Goal: Task Accomplishment & Management: Complete application form

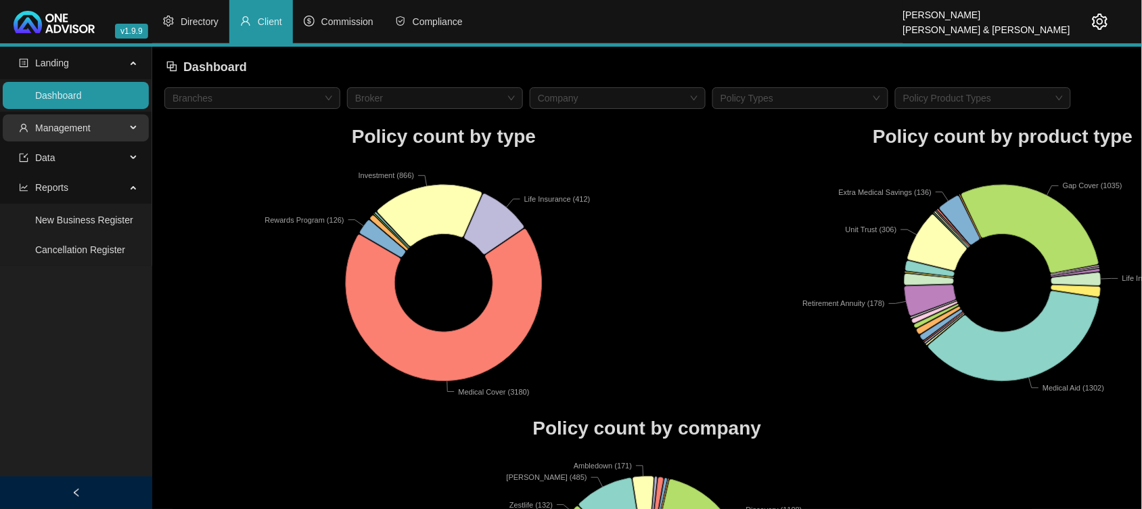
click at [66, 130] on span "Management" at bounding box center [62, 127] width 55 height 11
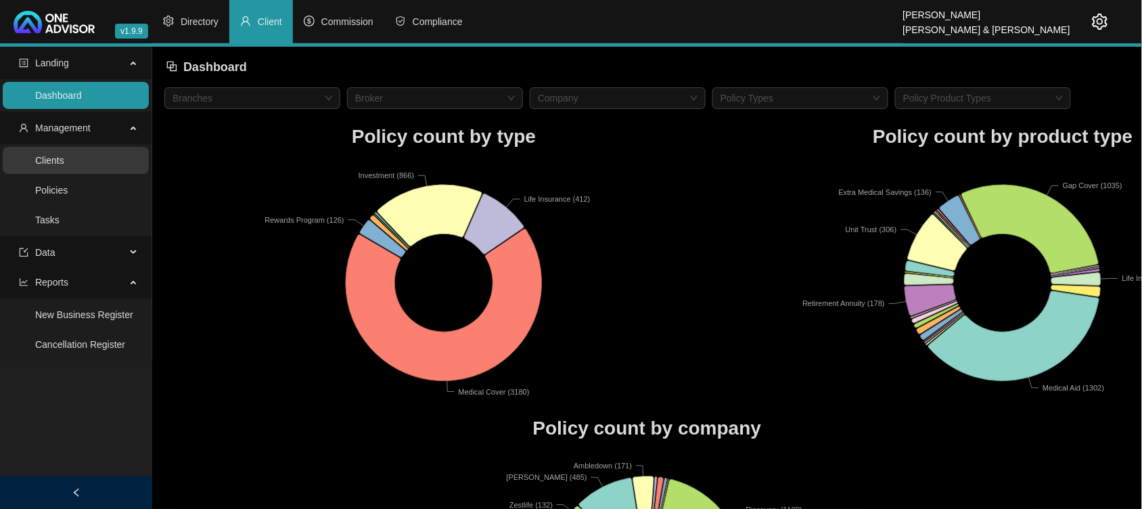
click at [63, 155] on link "Clients" at bounding box center [49, 160] width 29 height 11
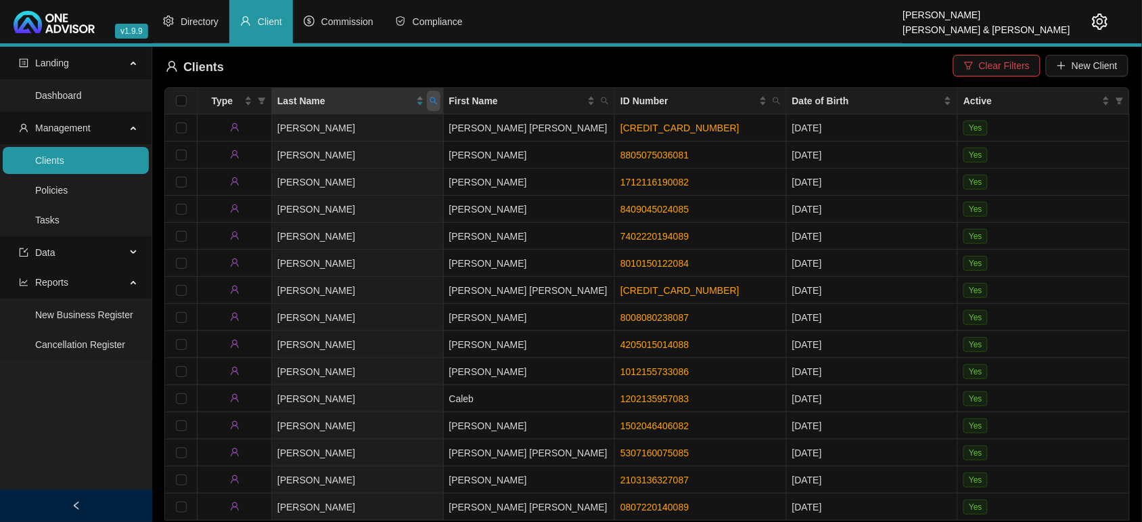
click at [435, 103] on icon "search" at bounding box center [433, 100] width 7 height 7
type input "mlambi"
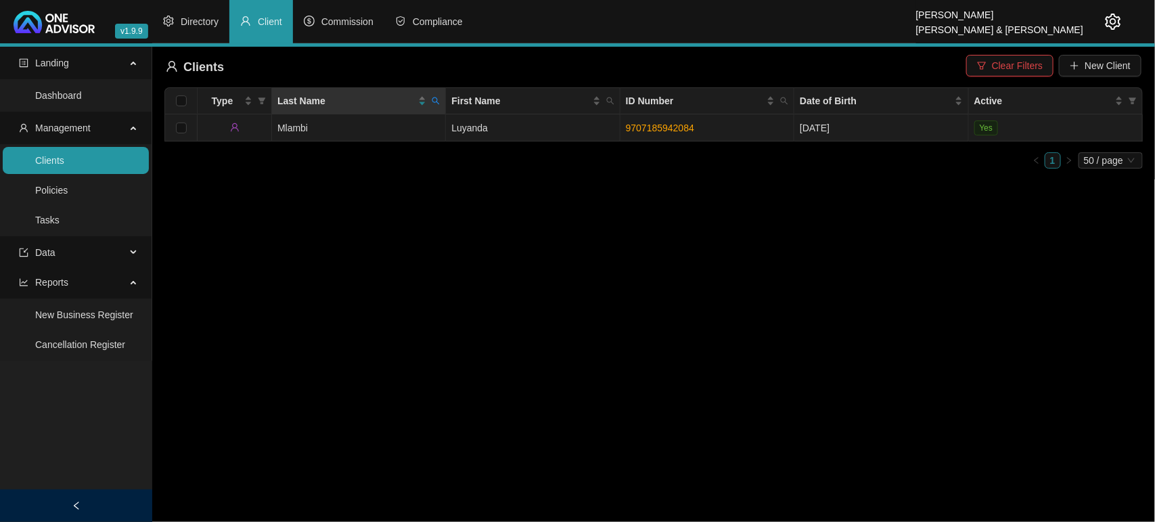
click at [333, 129] on td "Mlambi" at bounding box center [359, 127] width 174 height 27
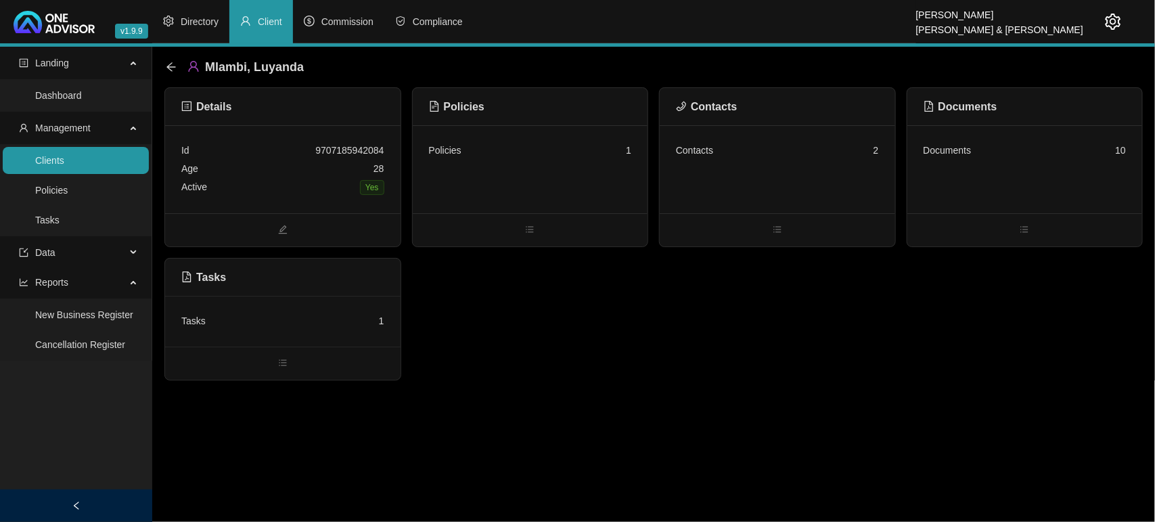
click at [286, 315] on div "Tasks 1" at bounding box center [282, 321] width 203 height 18
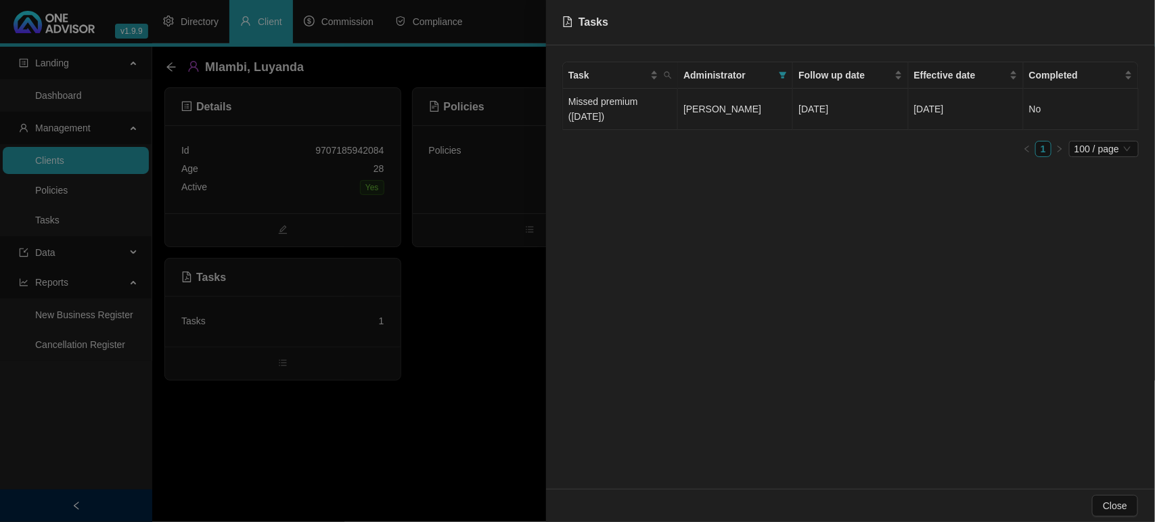
click at [671, 99] on td "Missed premium ([DATE])" at bounding box center [620, 109] width 115 height 41
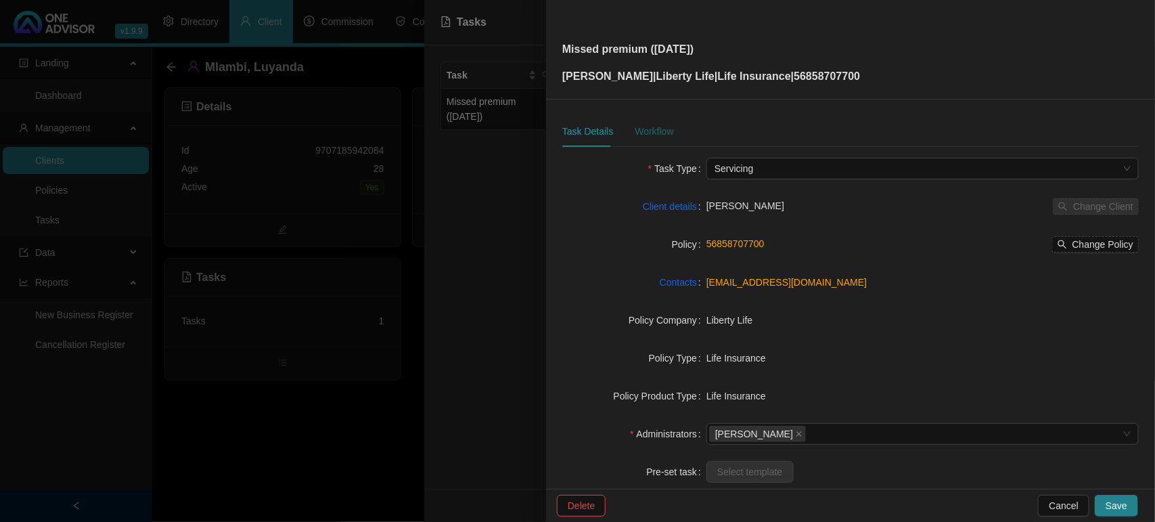
click at [664, 129] on div "Workflow" at bounding box center [654, 131] width 39 height 15
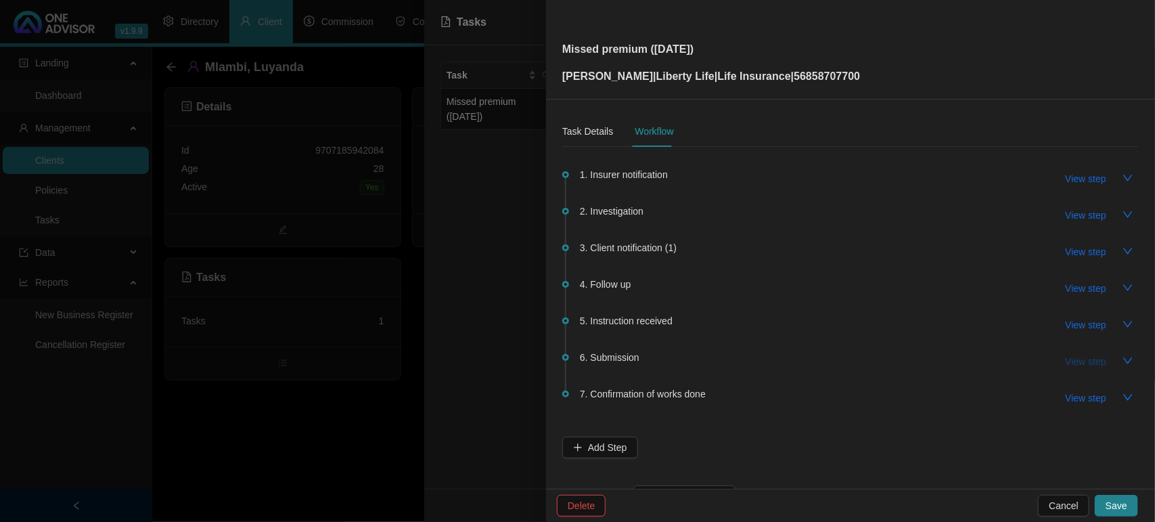
click at [1075, 351] on button "View step" at bounding box center [1086, 362] width 62 height 22
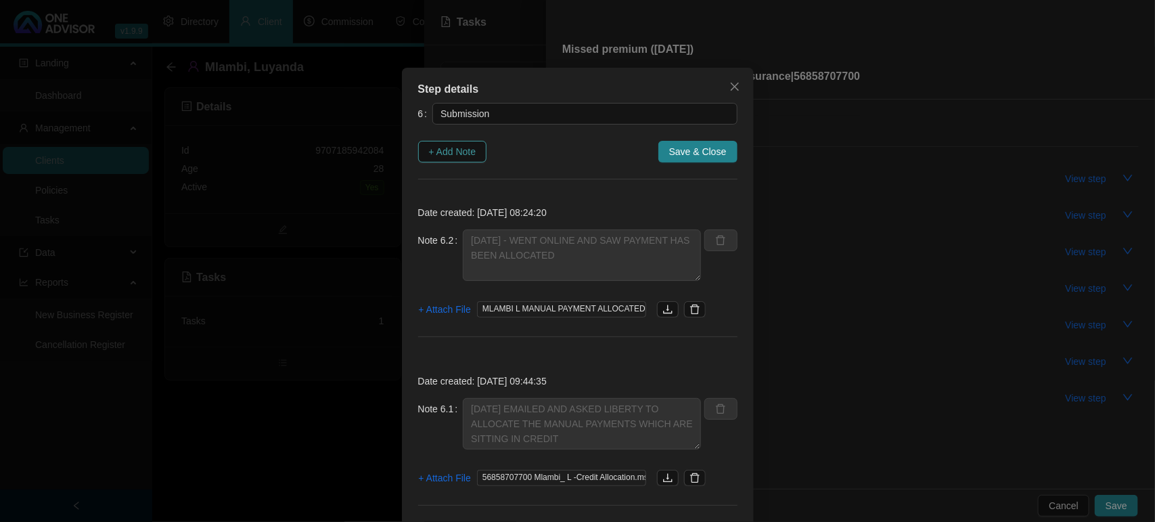
click at [464, 149] on span "+ Add Note" at bounding box center [452, 151] width 47 height 15
type textarea "[DATE] - WENT ONLINE AND SAW PAYMENT HAS BEEN ALLOCATED"
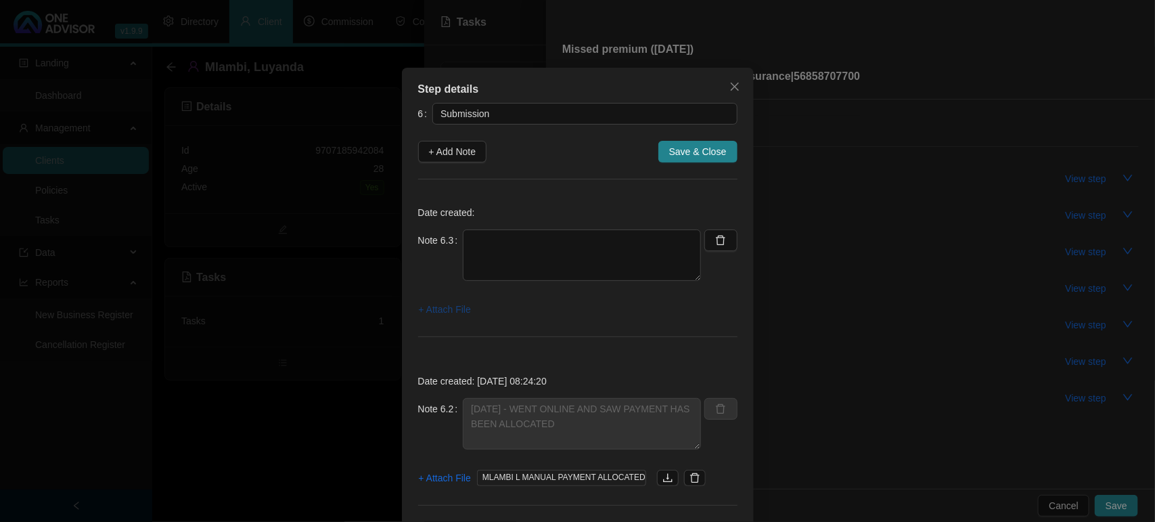
click at [451, 309] on span "+ Attach File" at bounding box center [445, 309] width 52 height 15
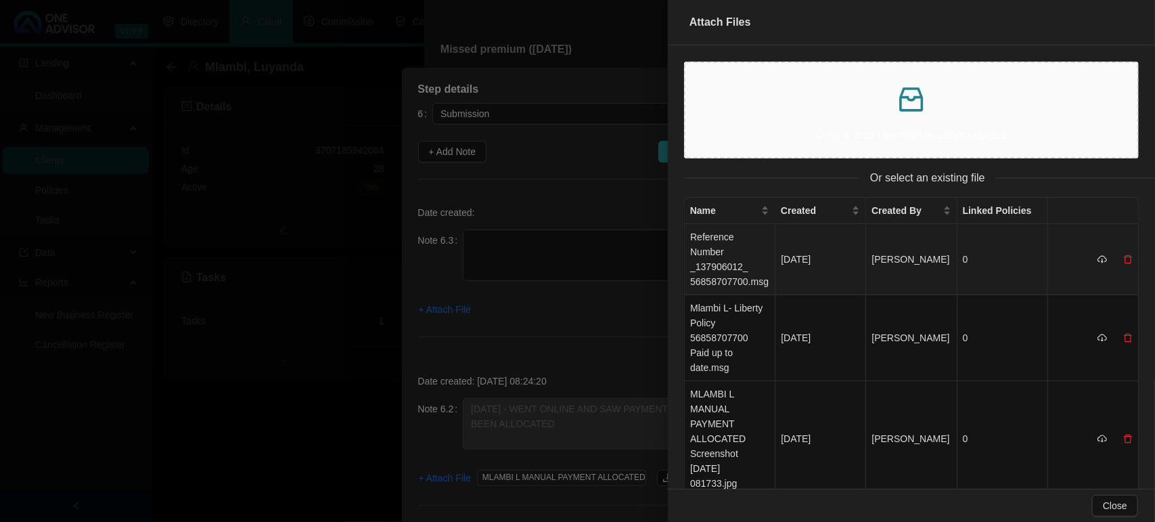
click at [739, 265] on td "Reference Number _137906012_ 56858707700.msg" at bounding box center [730, 259] width 91 height 71
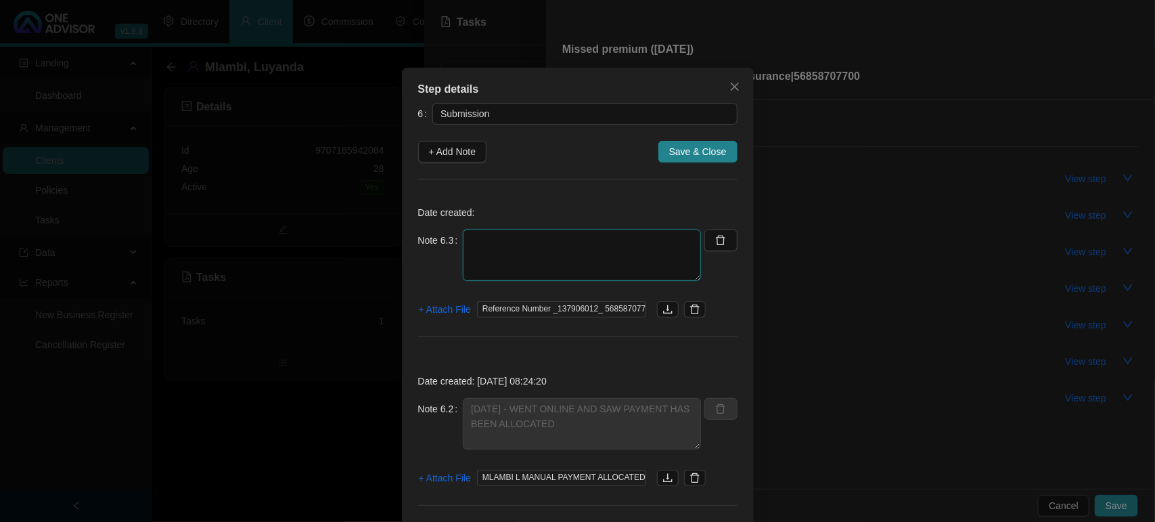
click at [590, 262] on textarea at bounding box center [582, 254] width 238 height 51
type textarea "[DATE] LIBERTY CONFIRMED THAT PREMIUM HAS BEEN ALLOCATED"
click at [677, 144] on span "Save & Close" at bounding box center [698, 151] width 58 height 15
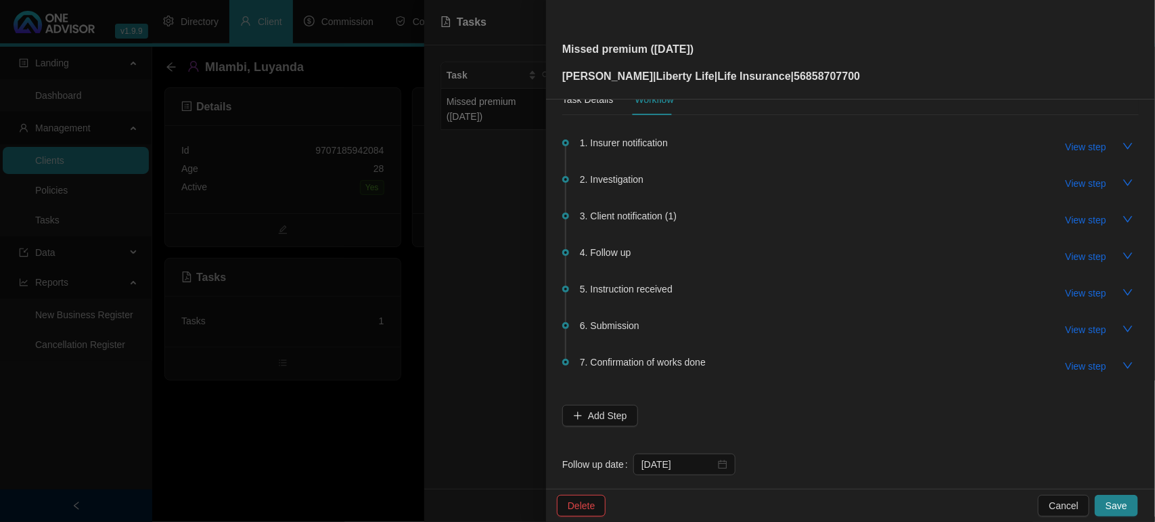
scroll to position [49, 0]
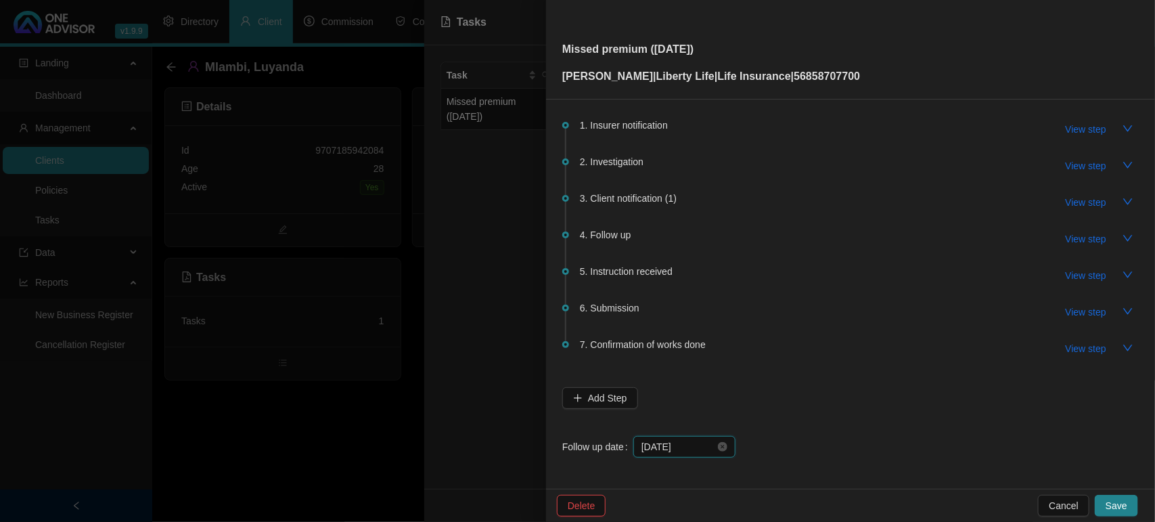
click at [702, 439] on input "[DATE]" at bounding box center [679, 446] width 74 height 15
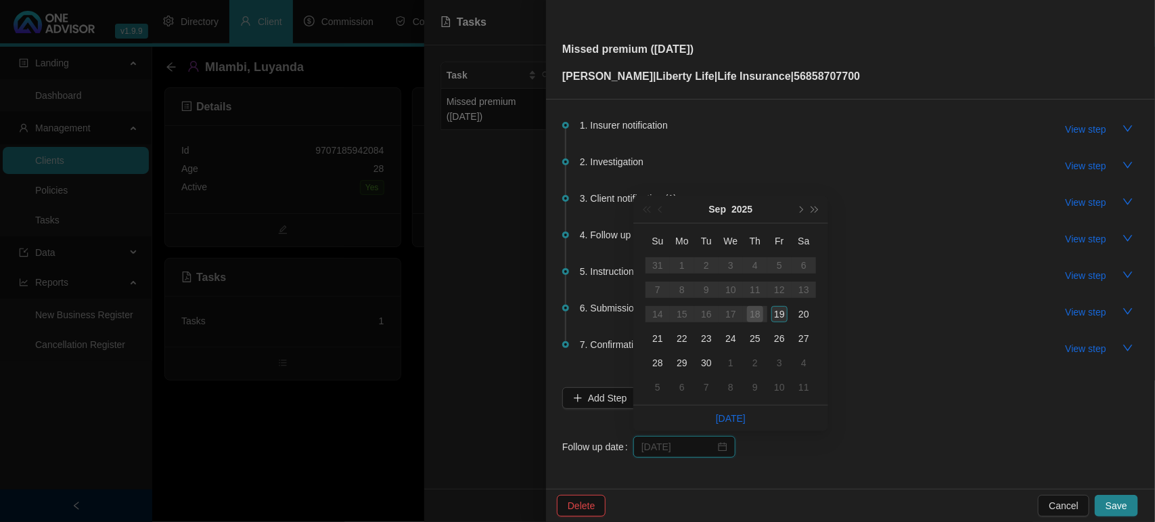
type input "[DATE]"
click at [786, 315] on div "19" at bounding box center [779, 314] width 16 height 16
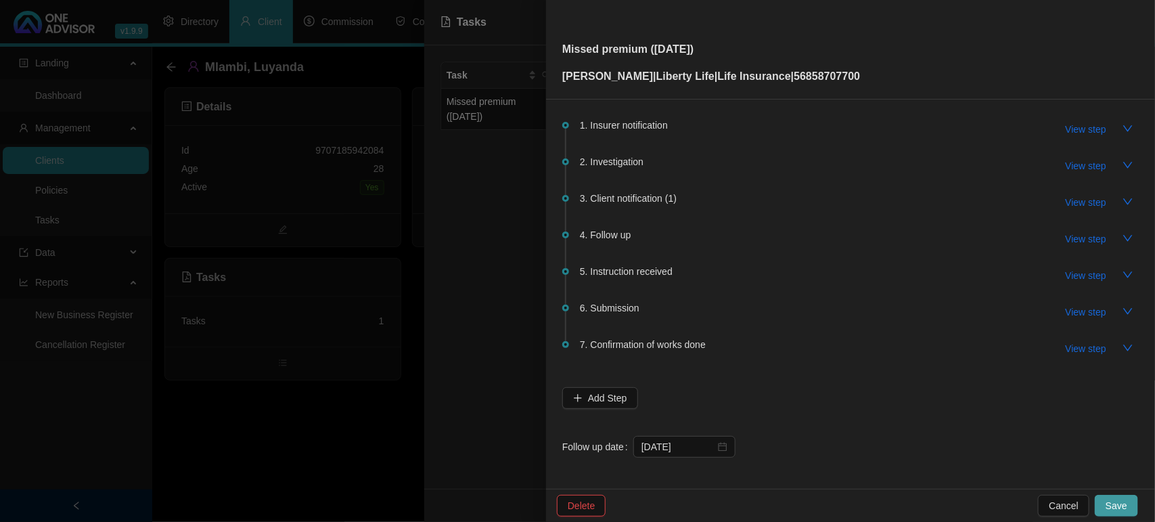
click at [1108, 501] on span "Save" at bounding box center [1117, 505] width 22 height 15
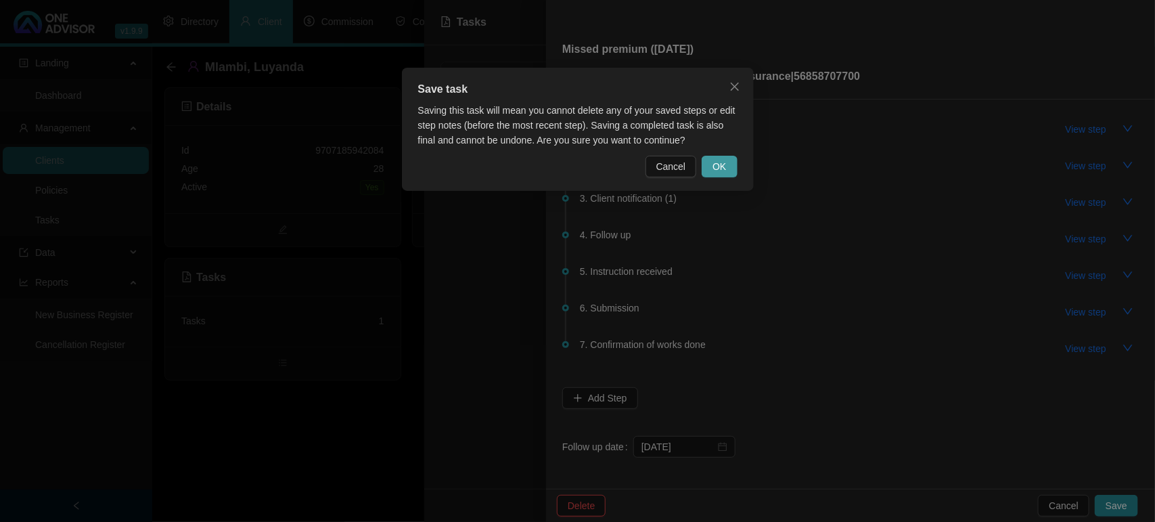
click at [715, 166] on span "OK" at bounding box center [720, 166] width 14 height 15
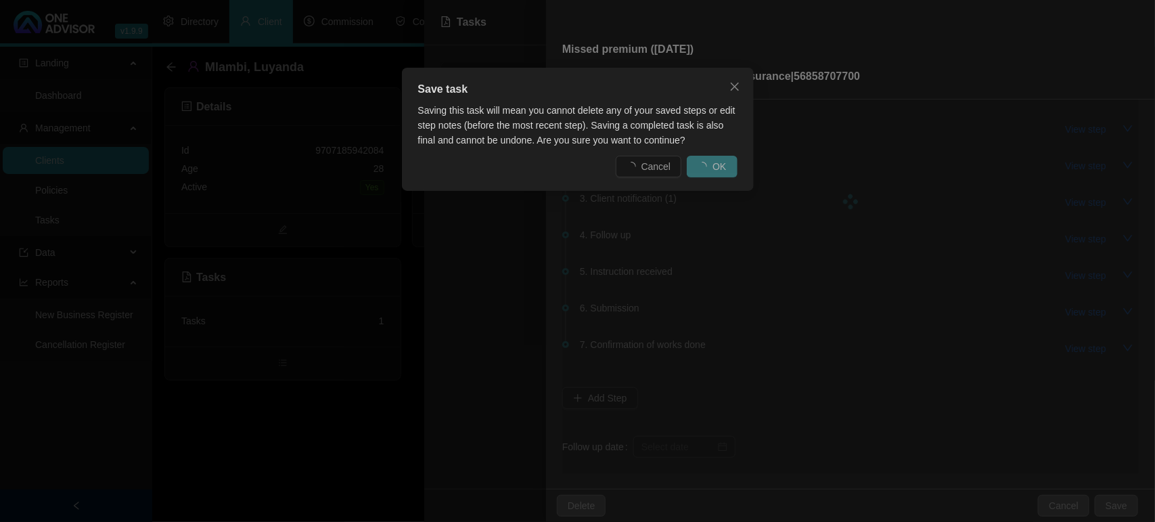
scroll to position [0, 0]
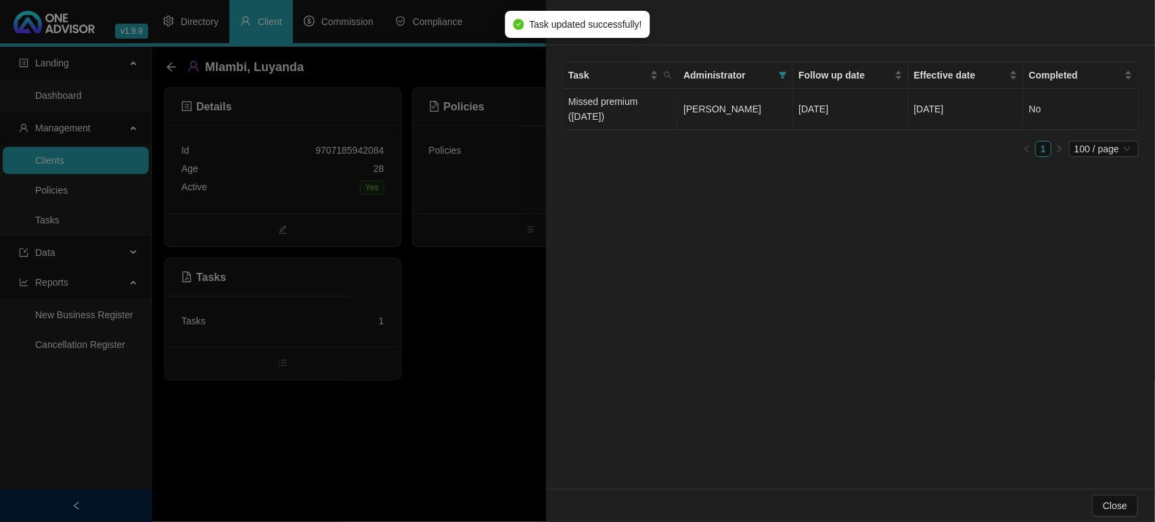
click at [617, 102] on td "Missed premium ([DATE])" at bounding box center [620, 109] width 115 height 41
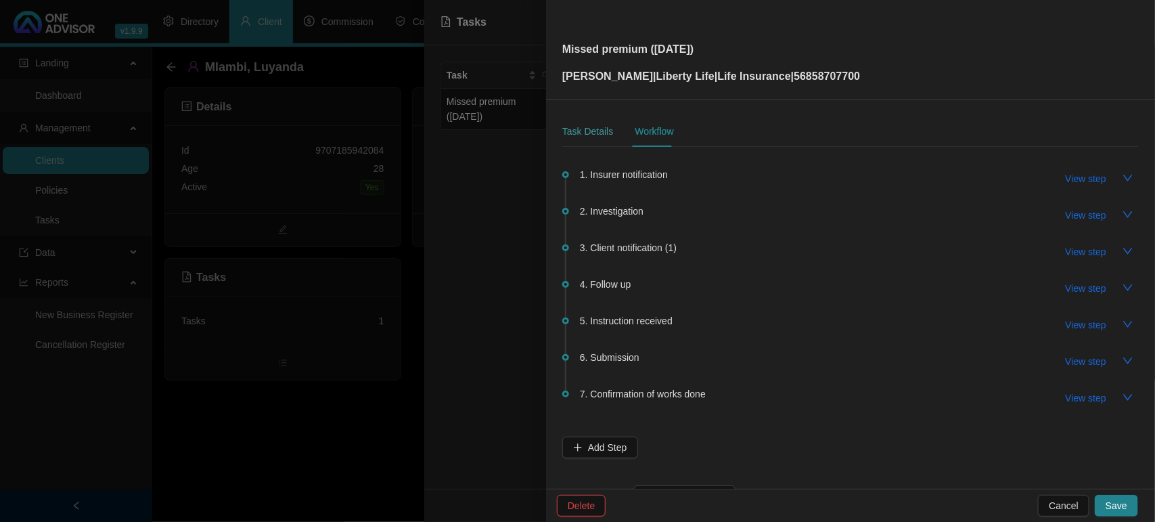
click at [591, 124] on div "Task Details" at bounding box center [587, 131] width 51 height 31
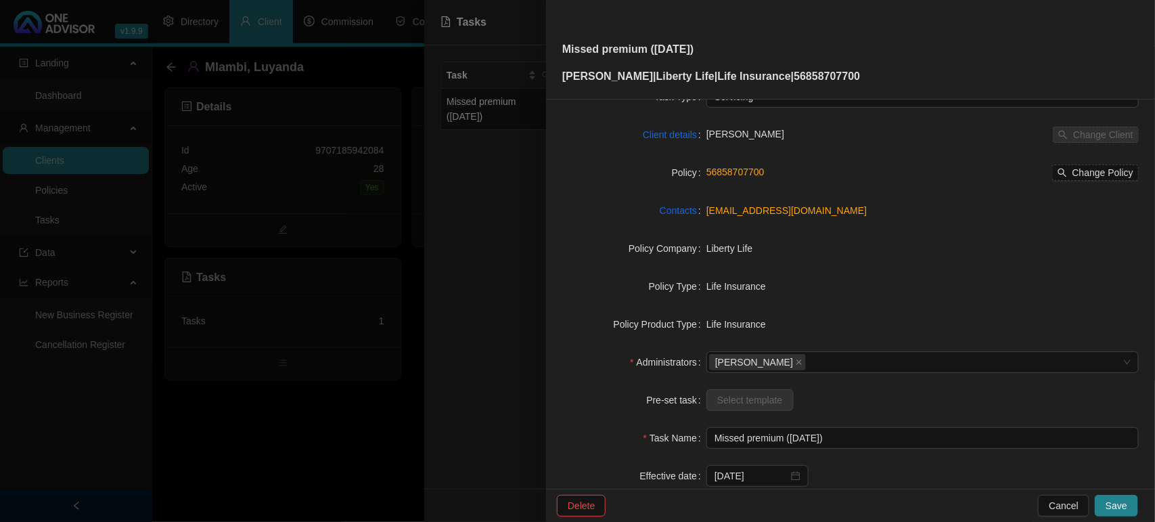
scroll to position [140, 0]
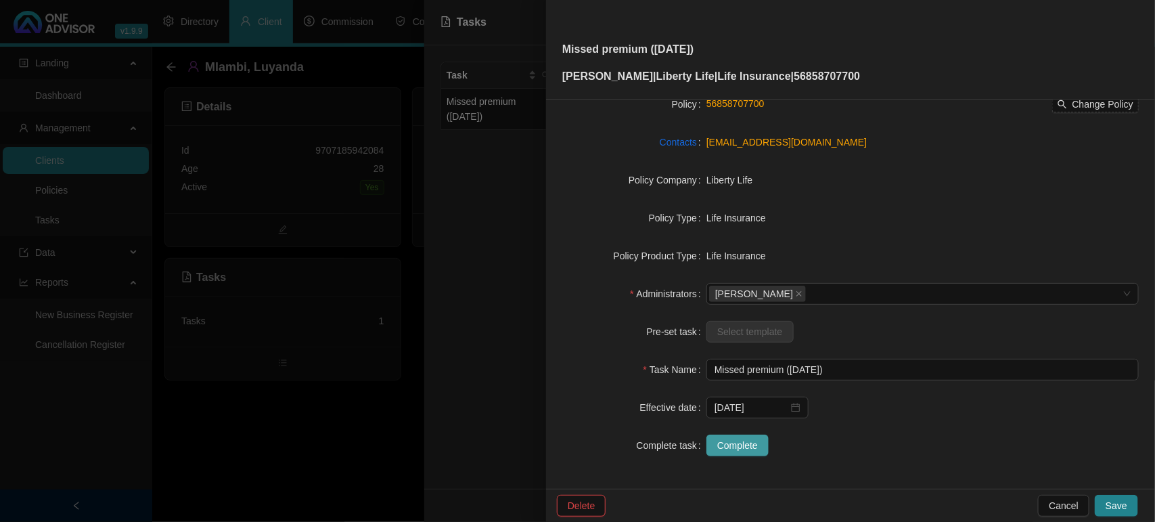
click at [748, 441] on span "Complete" at bounding box center [737, 445] width 41 height 15
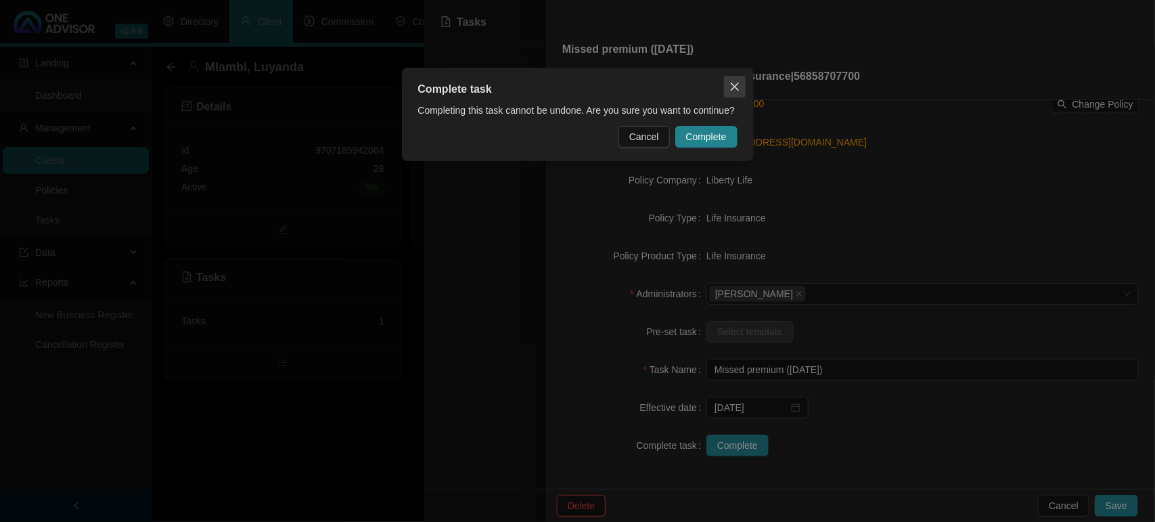
click at [732, 88] on icon "close" at bounding box center [735, 86] width 11 height 11
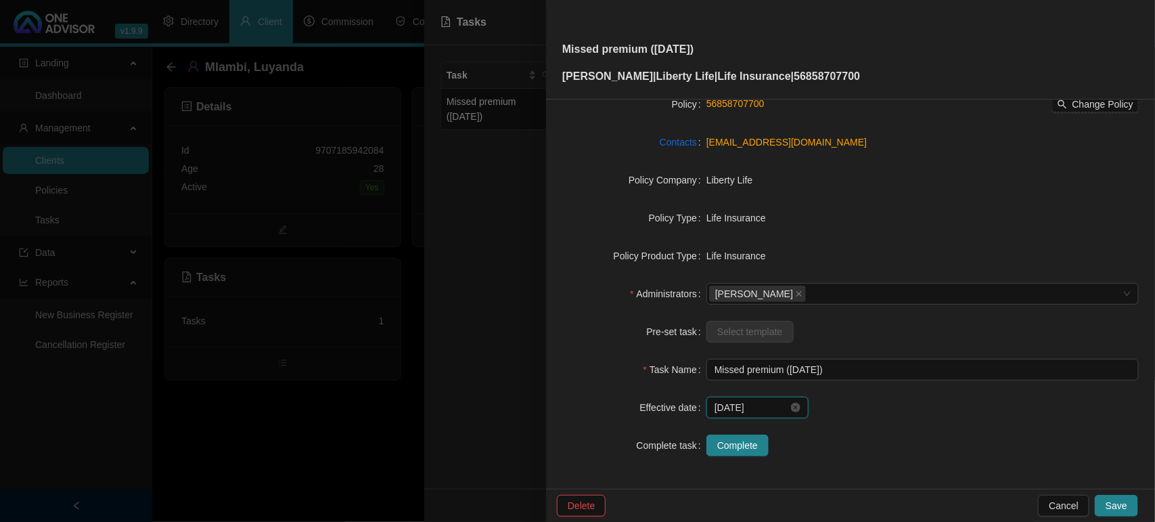
click at [765, 411] on input "[DATE]" at bounding box center [752, 407] width 74 height 15
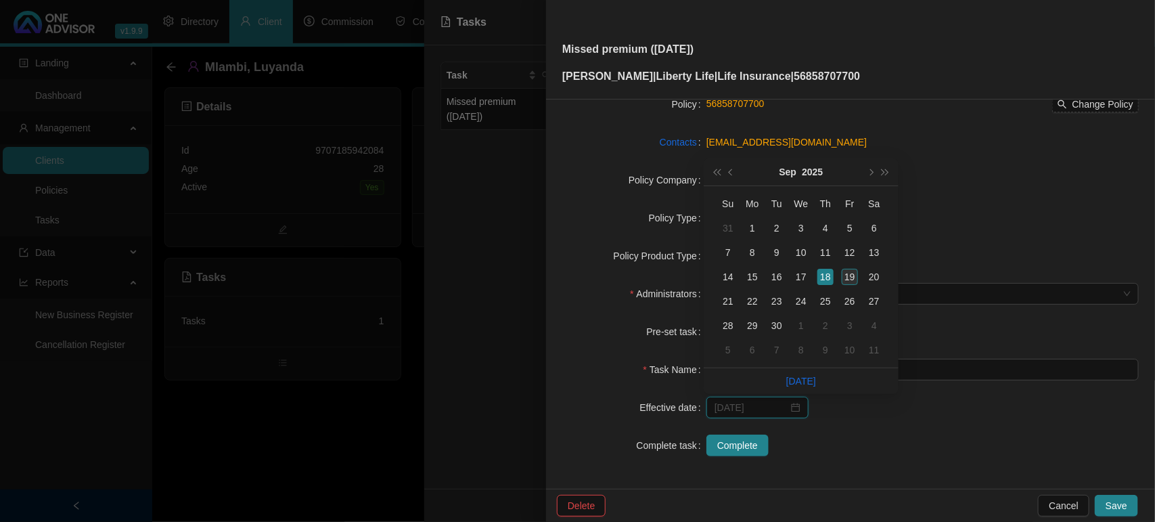
type input "[DATE]"
click at [855, 275] on div "19" at bounding box center [850, 277] width 16 height 16
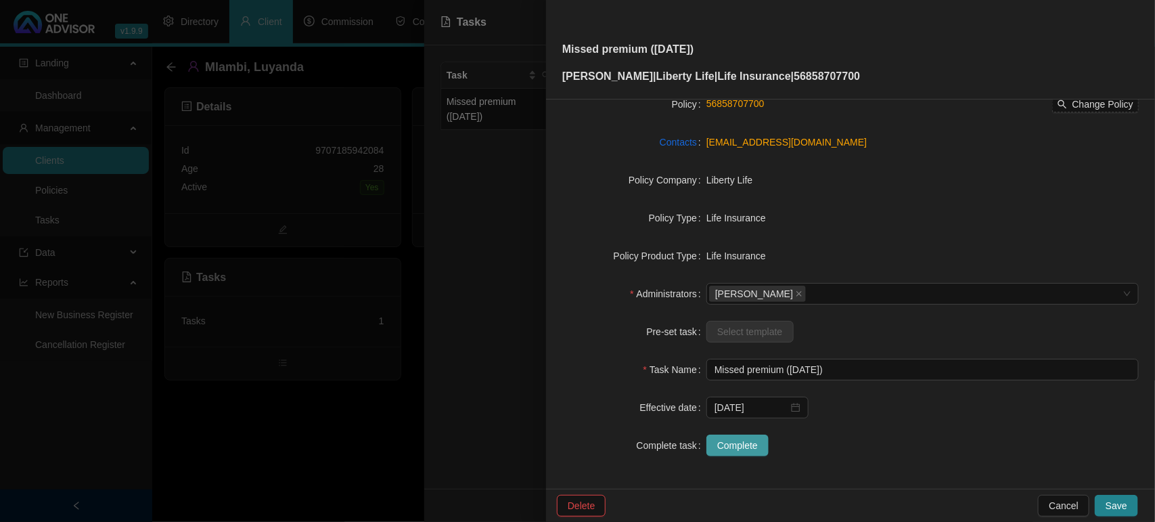
click at [736, 451] on span "Complete" at bounding box center [737, 445] width 41 height 15
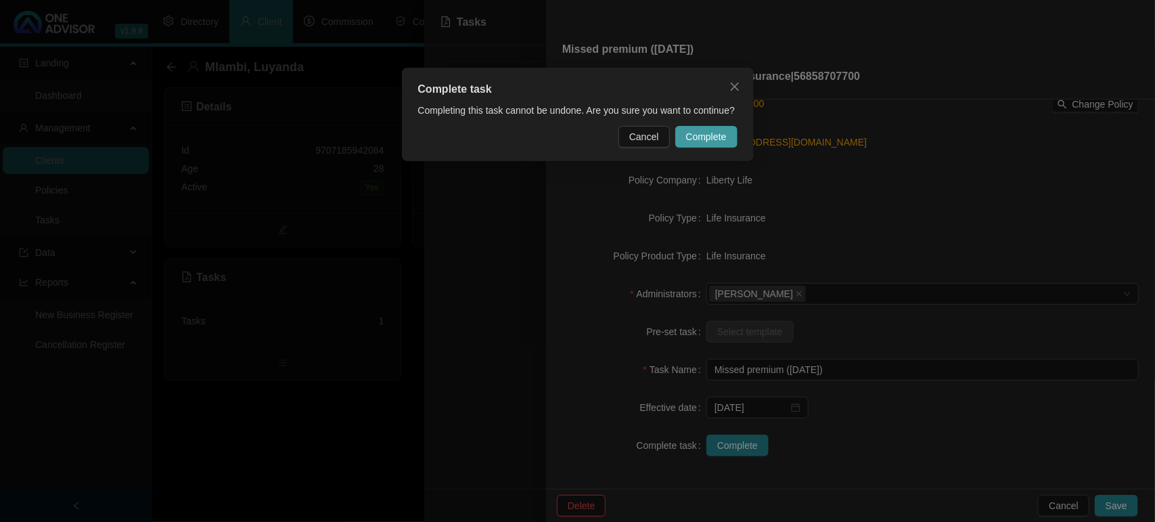
click at [713, 135] on span "Complete" at bounding box center [706, 136] width 41 height 15
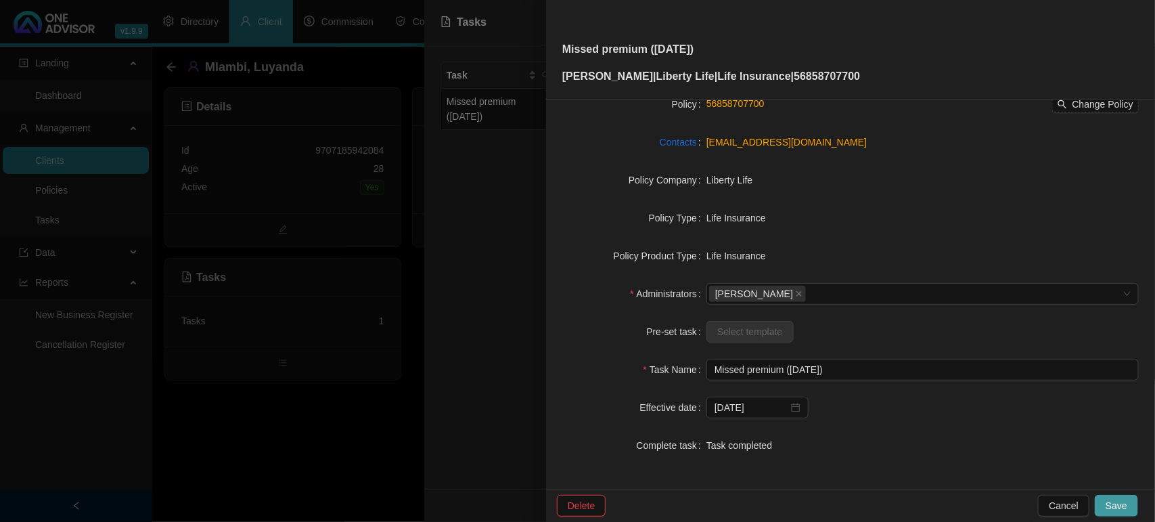
click at [1121, 504] on span "Save" at bounding box center [1117, 505] width 22 height 15
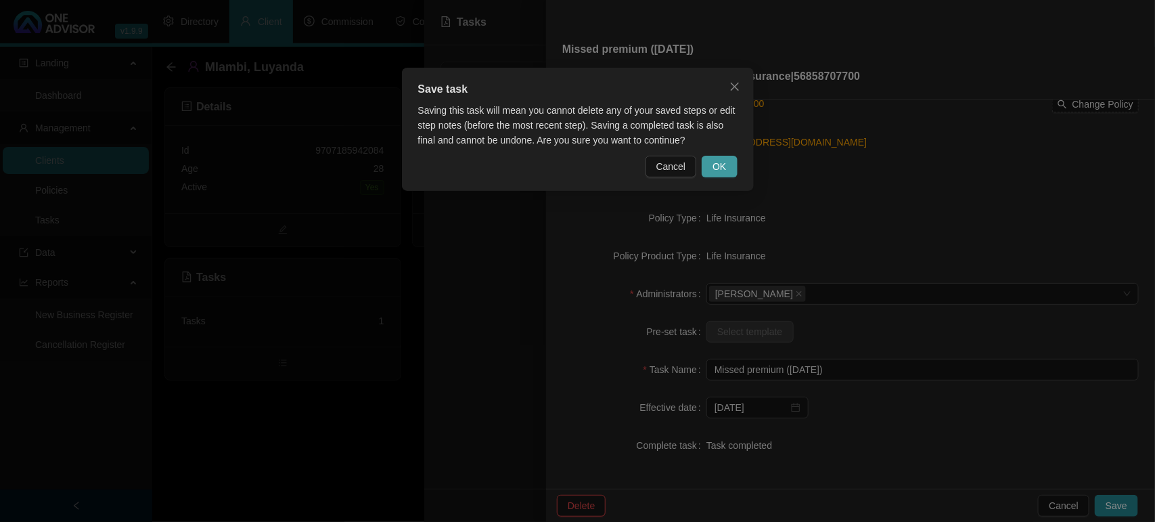
click at [709, 160] on button "OK" at bounding box center [719, 167] width 35 height 22
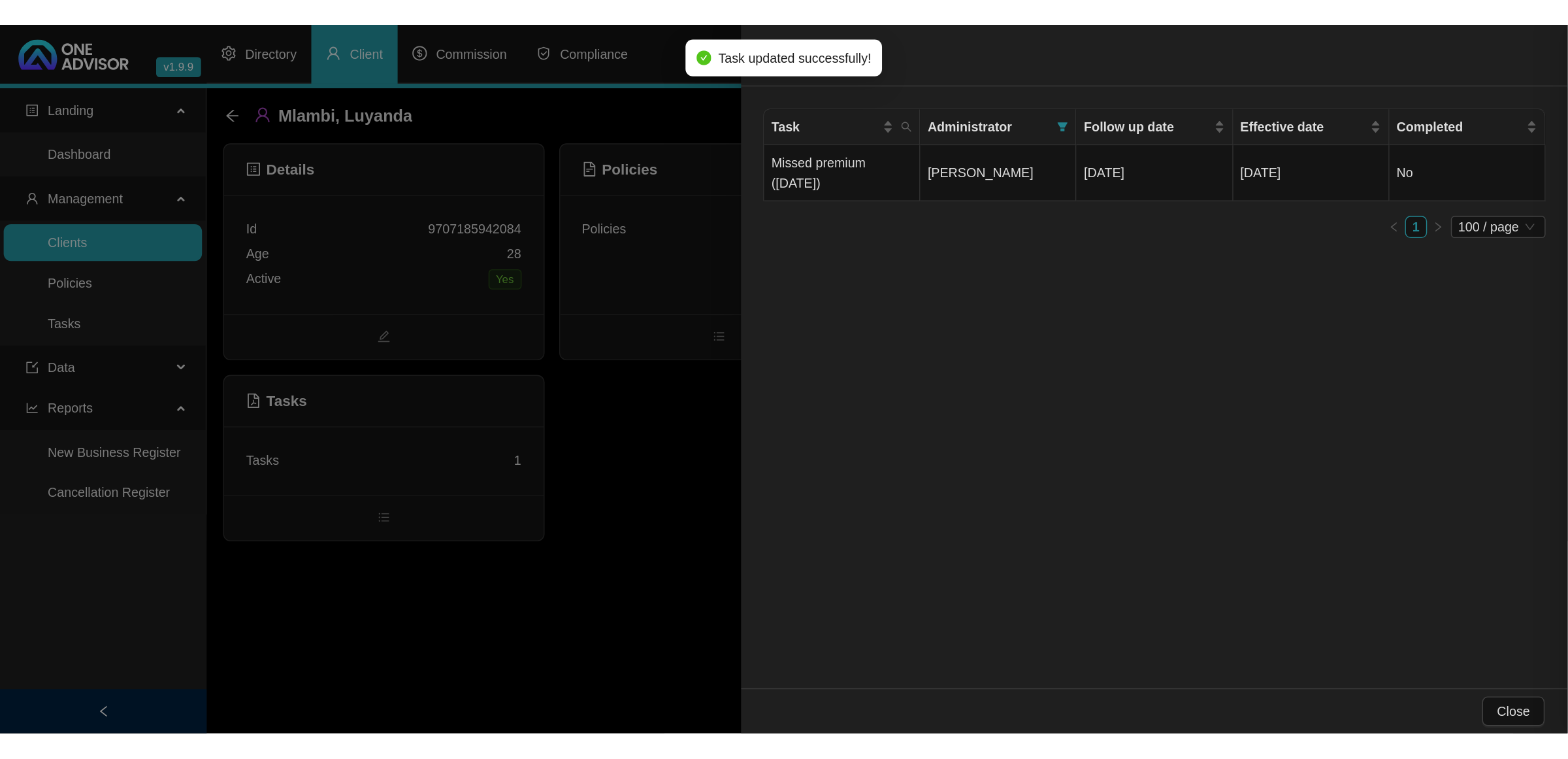
scroll to position [120, 0]
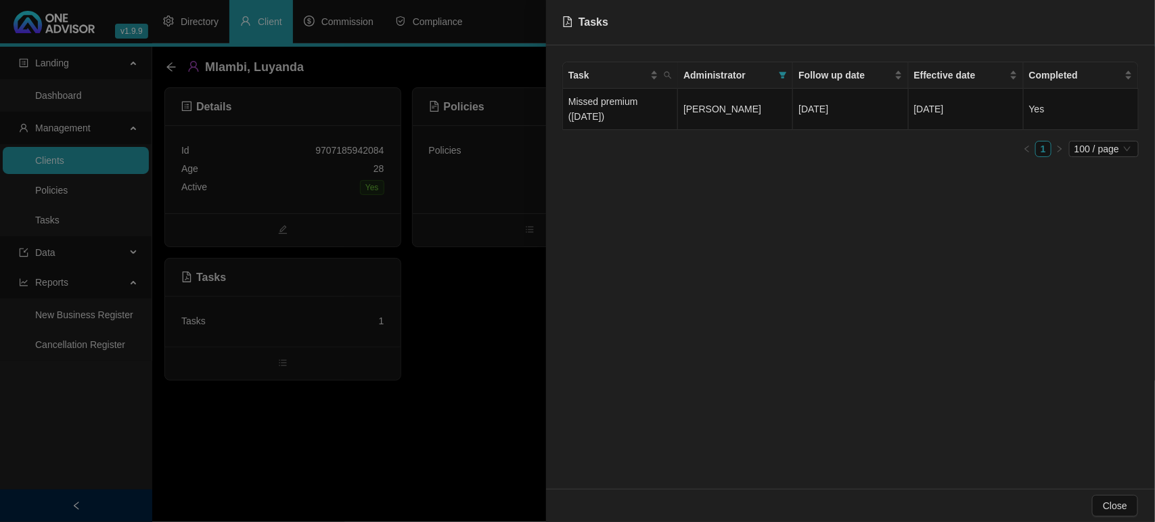
click at [451, 409] on div at bounding box center [577, 261] width 1155 height 522
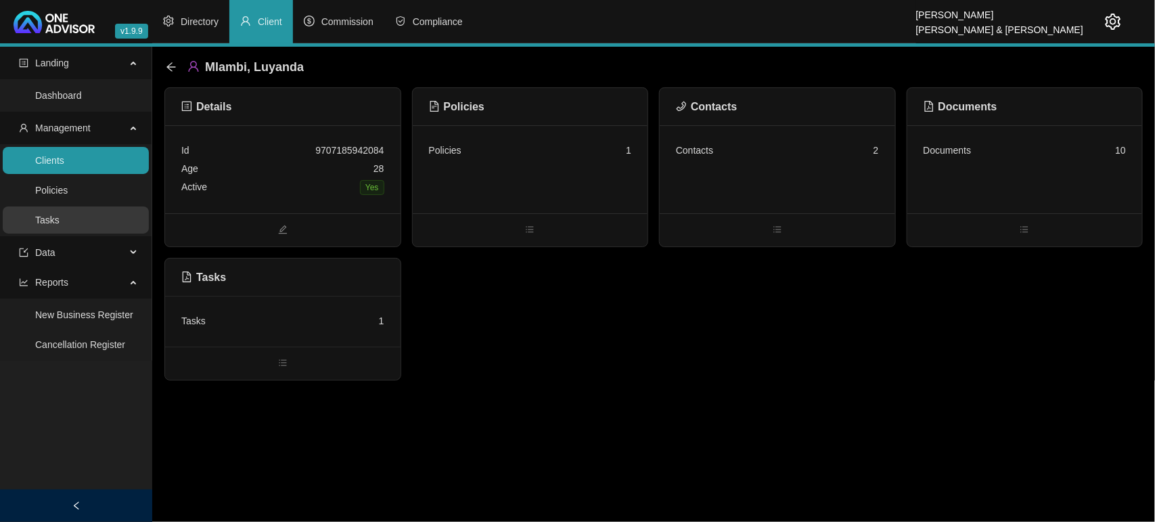
click at [45, 217] on link "Tasks" at bounding box center [47, 220] width 24 height 11
